Goal: Task Accomplishment & Management: Use online tool/utility

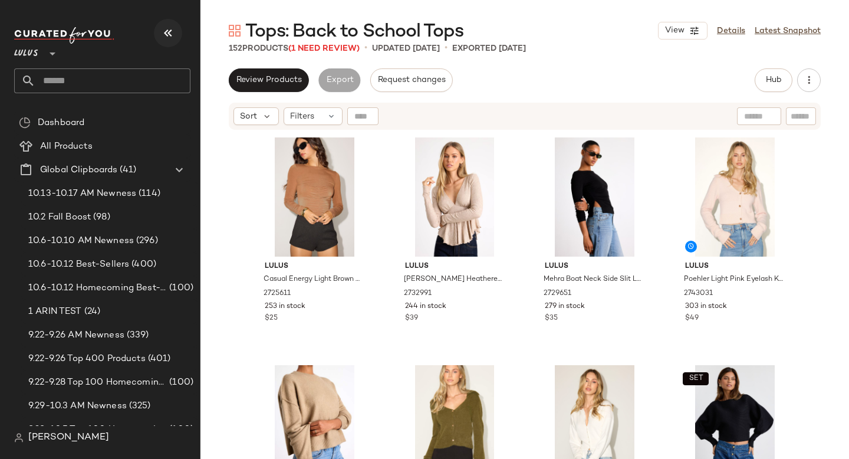
click at [170, 28] on icon "button" at bounding box center [168, 33] width 14 height 14
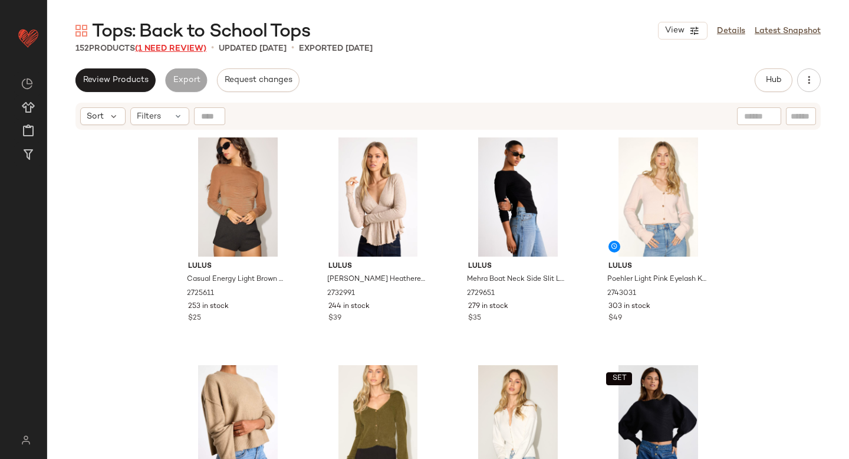
click at [189, 46] on span "(1 Need Review)" at bounding box center [170, 48] width 71 height 9
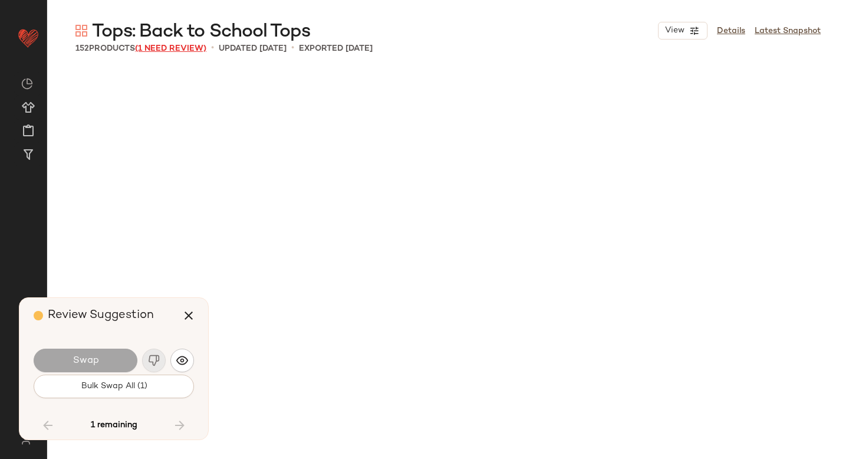
scroll to position [6603, 0]
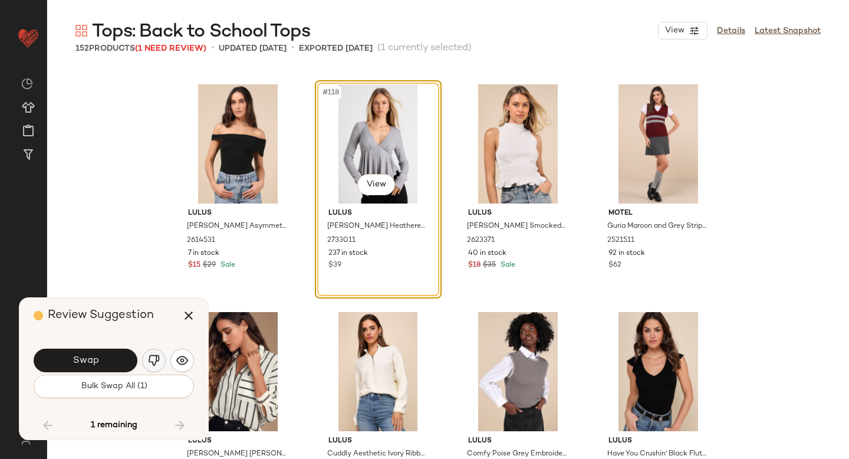
click at [152, 362] on img "button" at bounding box center [154, 361] width 12 height 12
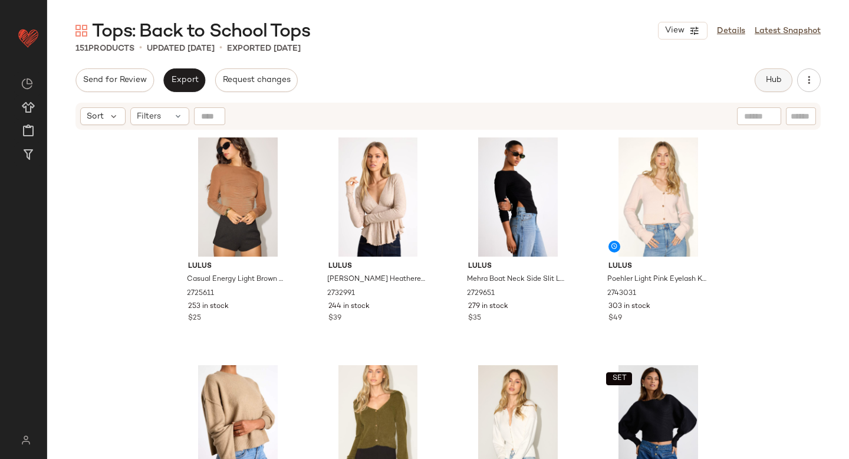
click at [772, 78] on span "Hub" at bounding box center [774, 80] width 17 height 9
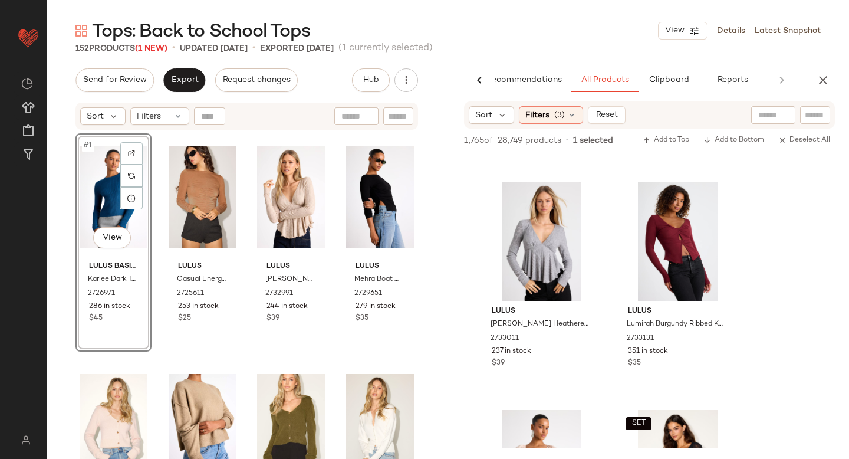
scroll to position [1530, 0]
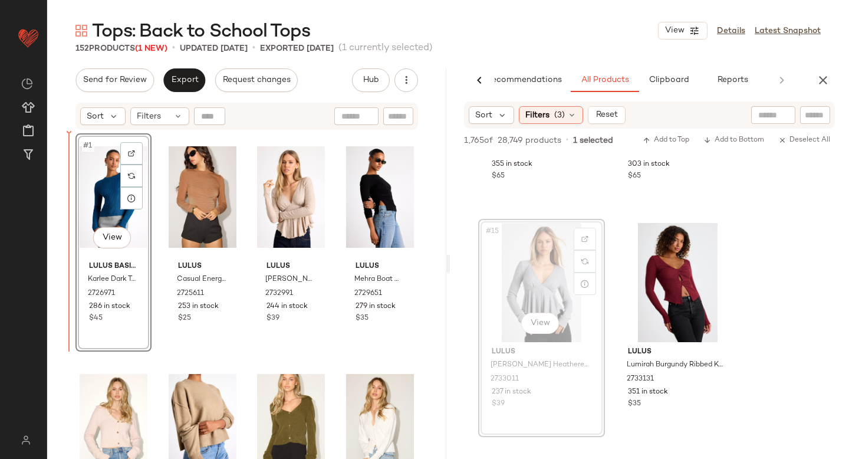
drag, startPoint x: 543, startPoint y: 251, endPoint x: 88, endPoint y: 313, distance: 459.7
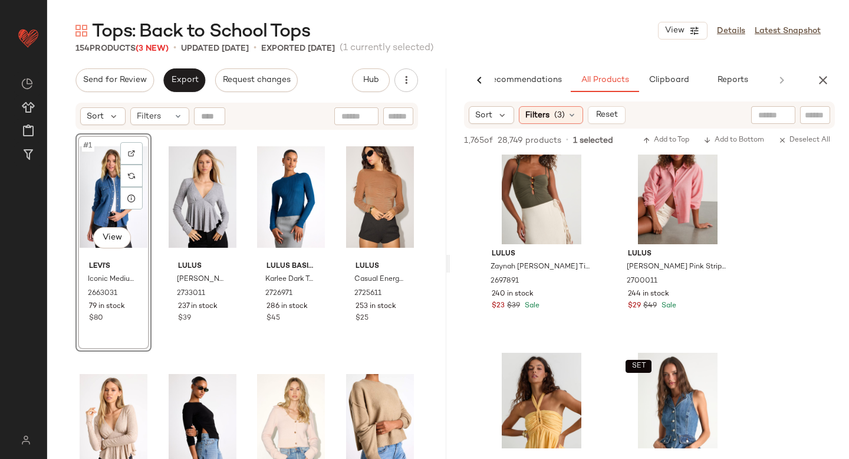
scroll to position [23599, 0]
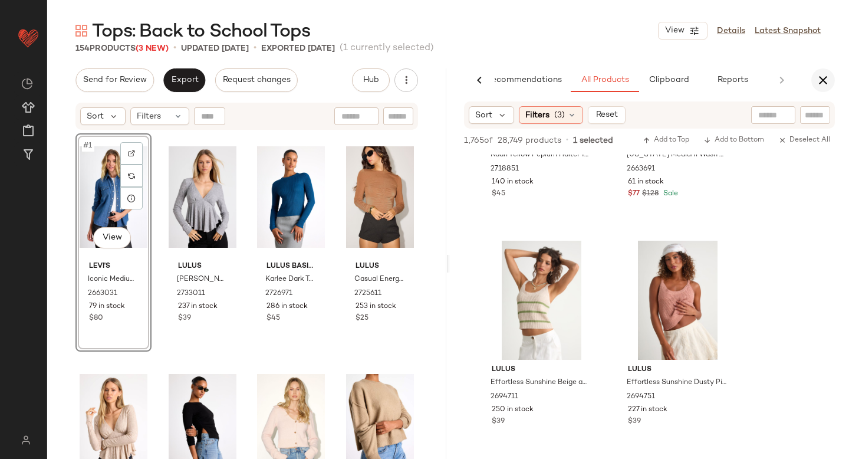
click at [819, 80] on icon "button" at bounding box center [823, 80] width 14 height 14
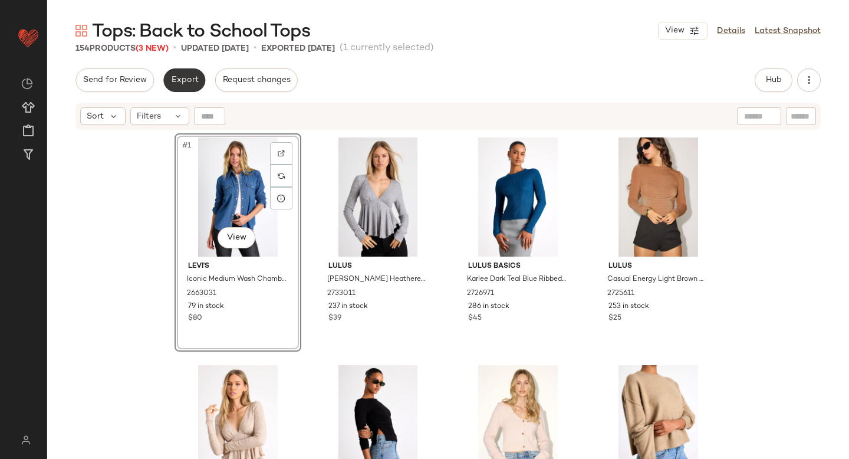
click at [176, 77] on span "Export" at bounding box center [184, 80] width 28 height 9
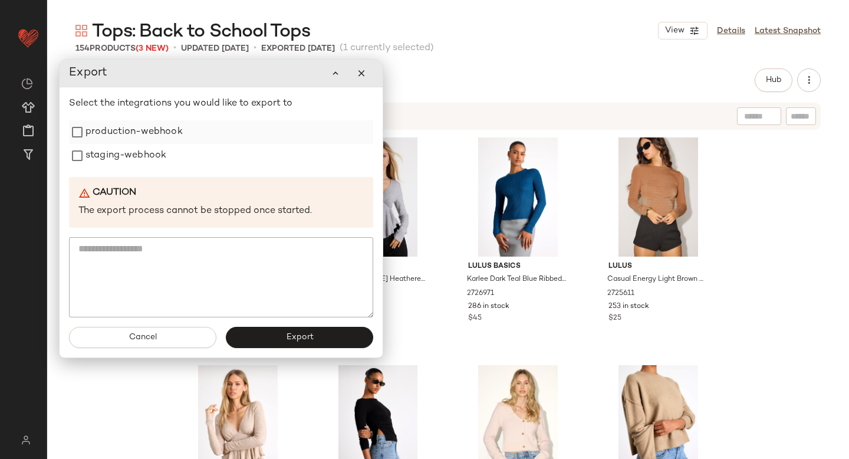
click at [118, 143] on label "production-webhook" at bounding box center [134, 132] width 97 height 24
click at [114, 158] on label "staging-webhook" at bounding box center [126, 156] width 81 height 24
click at [296, 329] on button "Export" at bounding box center [299, 337] width 147 height 21
